Goal: Information Seeking & Learning: Learn about a topic

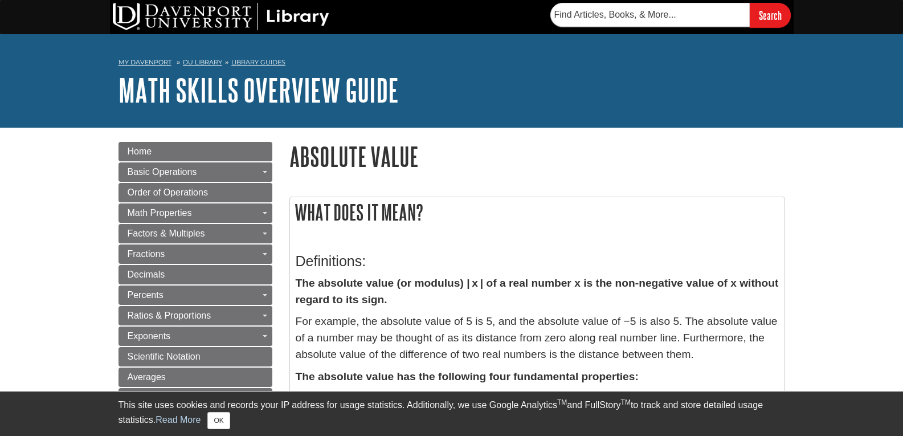
scroll to position [57, 0]
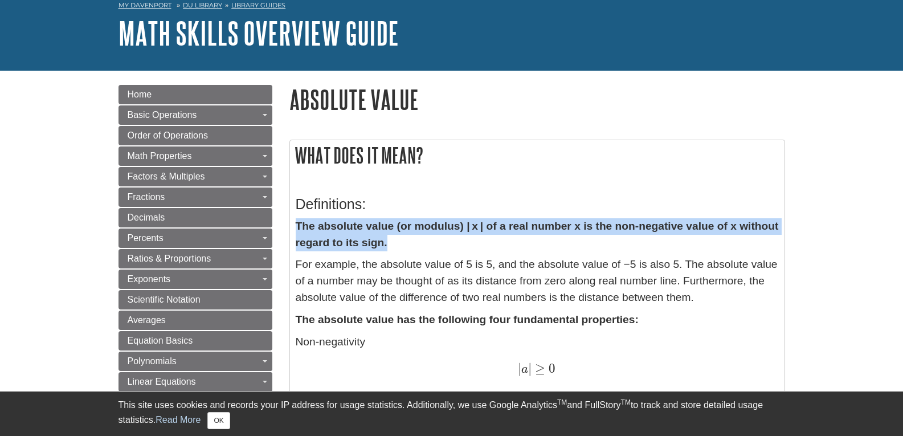
copy strong "The absolute value (or modulus) | x | of a real number x is the non-negative va…"
drag, startPoint x: 297, startPoint y: 226, endPoint x: 441, endPoint y: 242, distance: 145.0
click at [441, 242] on p "The absolute value (or modulus) | x | of a real number x is the non-negative va…" at bounding box center [537, 234] width 483 height 33
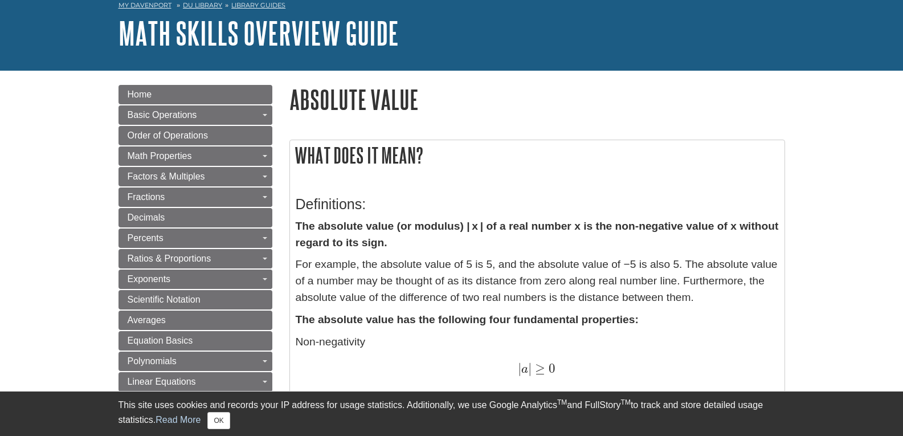
click at [456, 281] on p "For example, the absolute value of 5 is 5, and the absolute value of −5 is also…" at bounding box center [537, 280] width 483 height 49
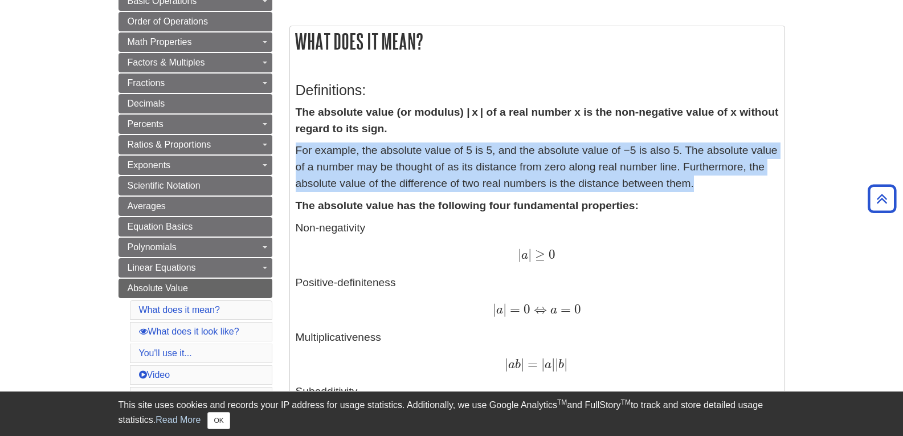
copy p "For example, the absolute value of 5 is 5, and the absolute value of −5 is also…"
drag, startPoint x: 299, startPoint y: 149, endPoint x: 706, endPoint y: 179, distance: 408.6
click at [706, 179] on p "For example, the absolute value of 5 is 5, and the absolute value of −5 is also…" at bounding box center [537, 166] width 483 height 49
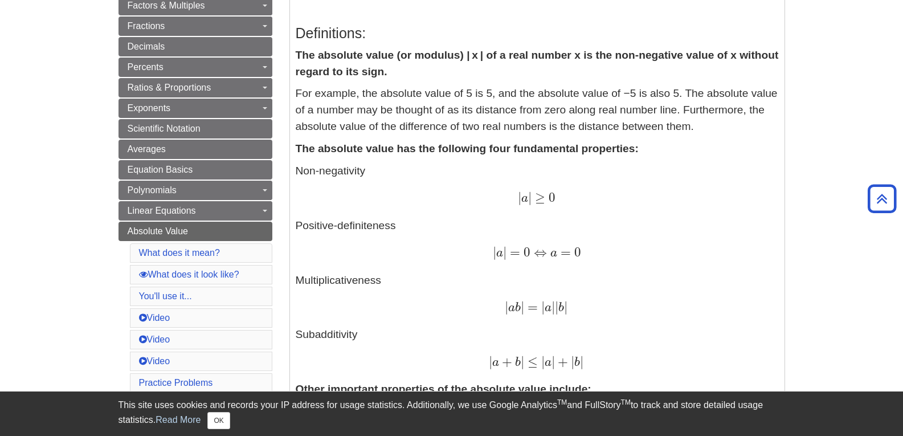
click at [366, 165] on p "Non-negativity | a | ≥ 0 | a | ≥ 0 Positive-definiteness | a | = 0 ⇔ a = 0 | a …" at bounding box center [537, 267] width 483 height 208
drag, startPoint x: 366, startPoint y: 165, endPoint x: 319, endPoint y: 160, distance: 46.9
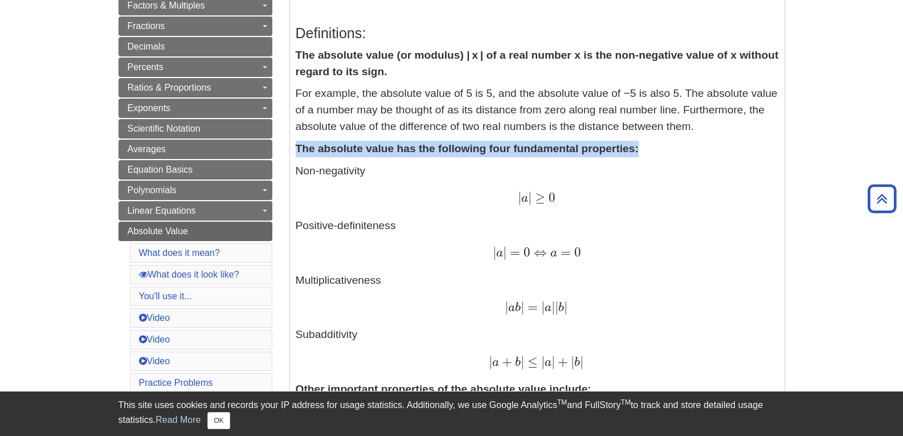
copy strong "The absolute value has the following four fundamental properties:"
drag, startPoint x: 299, startPoint y: 147, endPoint x: 642, endPoint y: 144, distance: 343.6
click at [642, 144] on p "The absolute value has the following four fundamental properties:" at bounding box center [537, 149] width 483 height 17
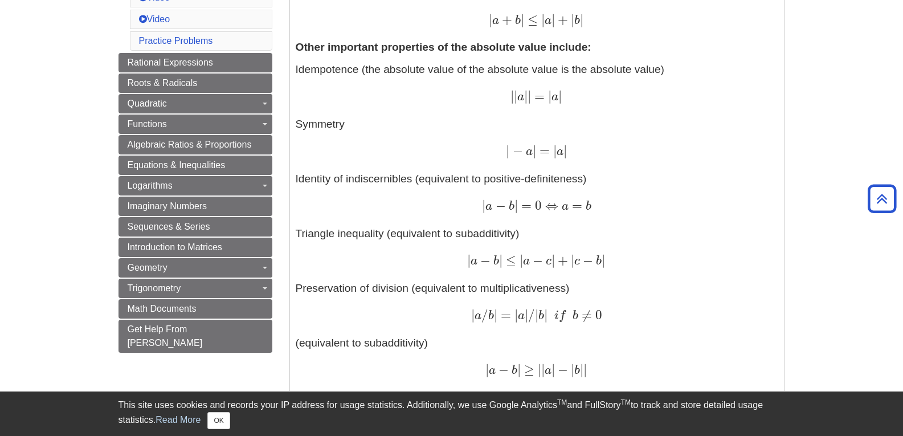
scroll to position [741, 0]
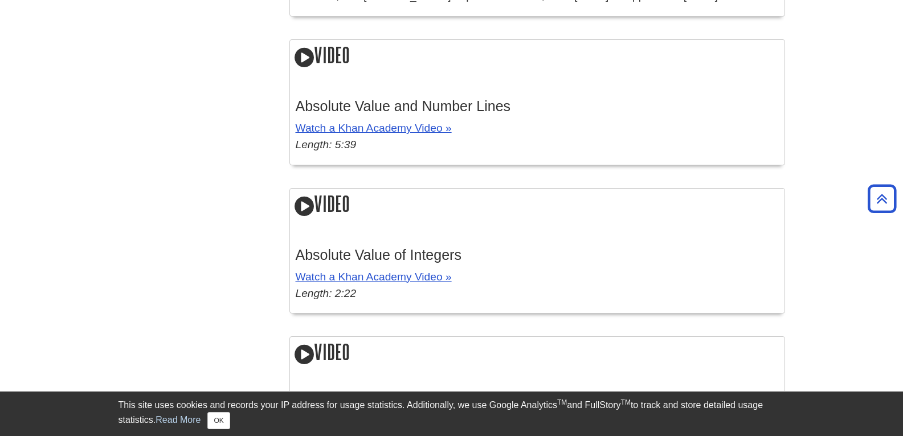
drag, startPoint x: 271, startPoint y: 266, endPoint x: 293, endPoint y: 181, distance: 87.8
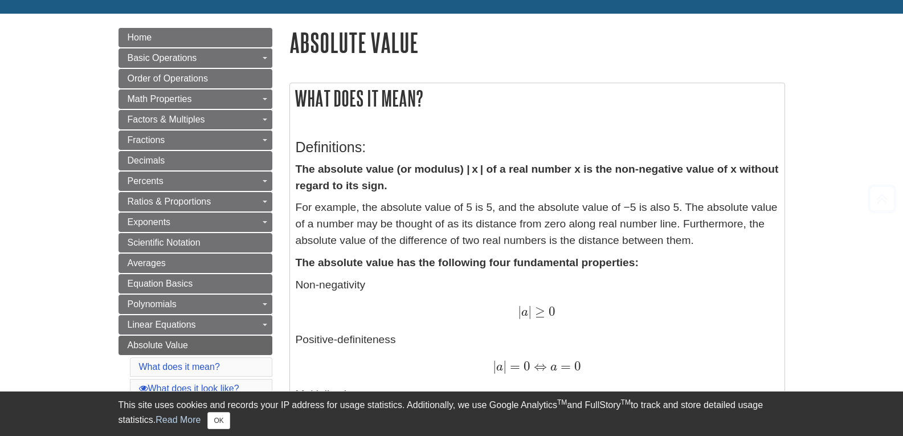
scroll to position [171, 0]
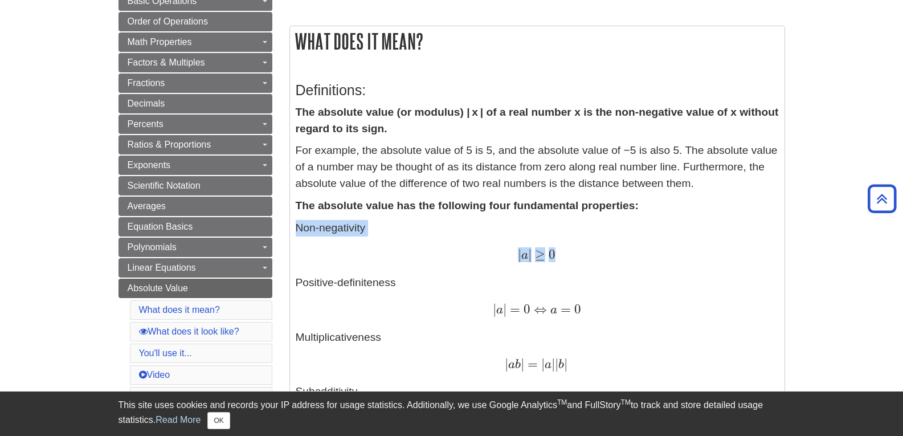
copy p "Non-negativity | a | ≥ 0"
drag, startPoint x: 295, startPoint y: 226, endPoint x: 564, endPoint y: 261, distance: 271.7
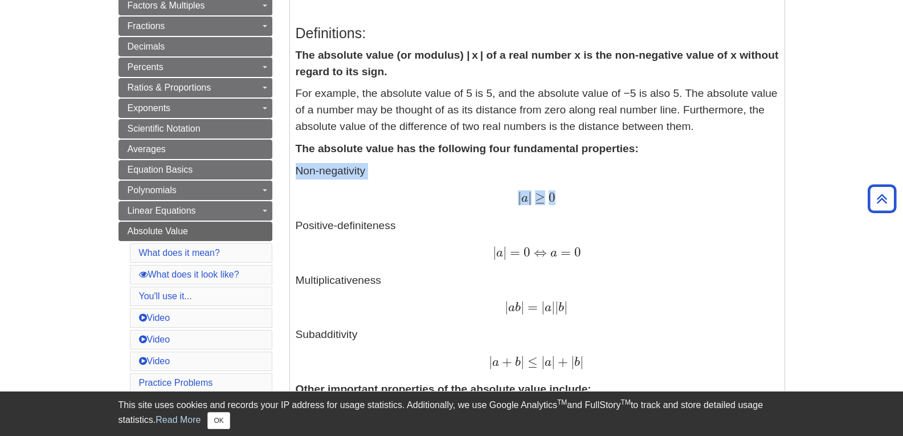
scroll to position [285, 0]
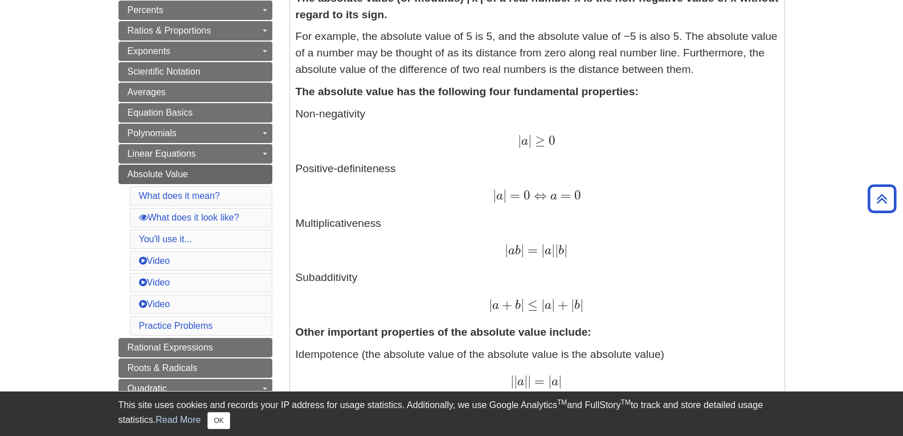
drag, startPoint x: 374, startPoint y: 194, endPoint x: 403, endPoint y: 140, distance: 60.9
click at [348, 206] on p "Non-negativity | a | ≥ 0 | a | ≥ 0 Positive-definiteness | a | = 0 ⇔ a = 0 | a …" at bounding box center [537, 210] width 483 height 208
copy span "| a | = 0 ⇔ a = 0"
drag, startPoint x: 489, startPoint y: 197, endPoint x: 607, endPoint y: 197, distance: 117.9
click at [607, 197] on div "| a | = 0 ⇔ a = 0 | a | = 0 ⇔ a = 0" at bounding box center [537, 196] width 483 height 17
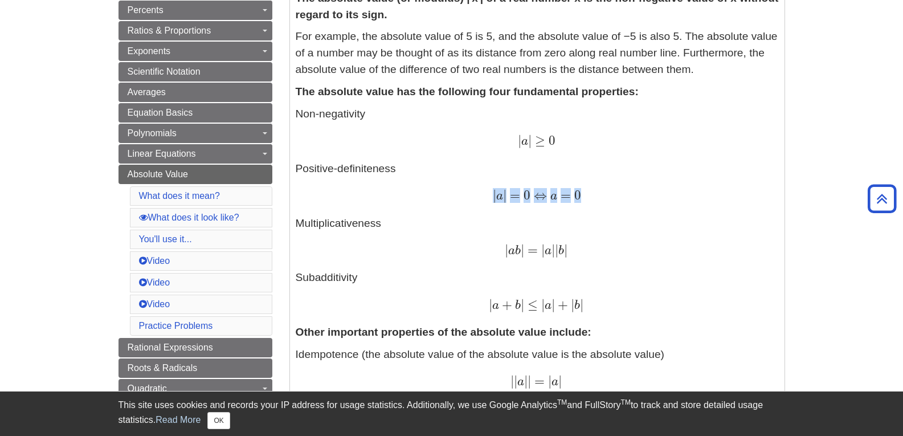
click at [544, 200] on span "⇔" at bounding box center [538, 194] width 17 height 15
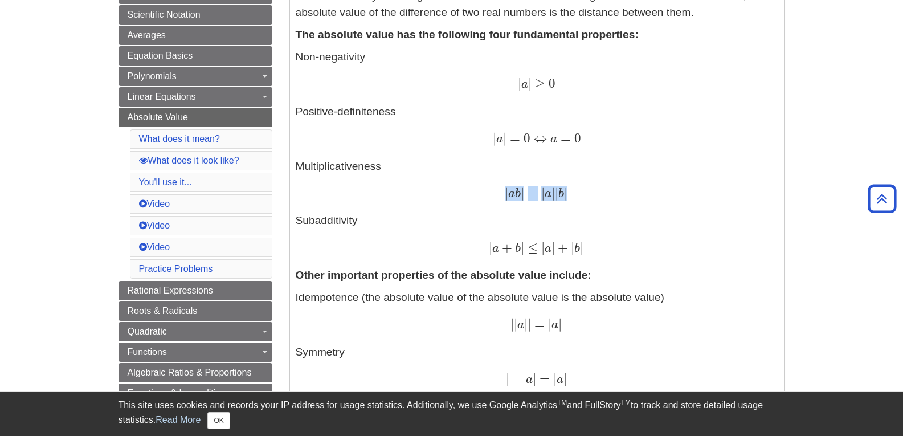
copy span "| a b | = | a | | b |"
drag, startPoint x: 505, startPoint y: 193, endPoint x: 577, endPoint y: 190, distance: 72.4
click at [577, 190] on div "| a b | = | a | | b | | a b | = | a | | b |" at bounding box center [537, 194] width 483 height 17
copy span "| a b | = | a | | b |"
drag, startPoint x: 487, startPoint y: 248, endPoint x: 594, endPoint y: 246, distance: 107.7
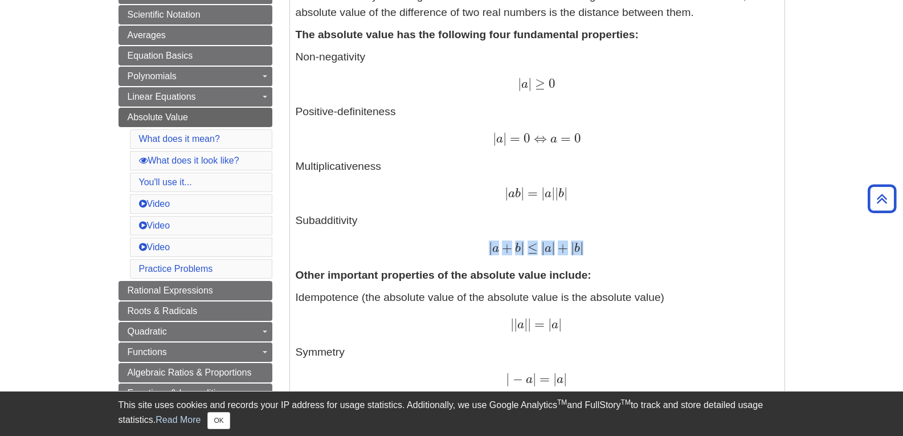
click at [594, 246] on div "| a + b | ≤ | a | + | b | | a + b | ≤ | a | + | b |" at bounding box center [537, 248] width 483 height 17
copy span "| a + b | ≤ | a | + | b |"
